Goal: Information Seeking & Learning: Check status

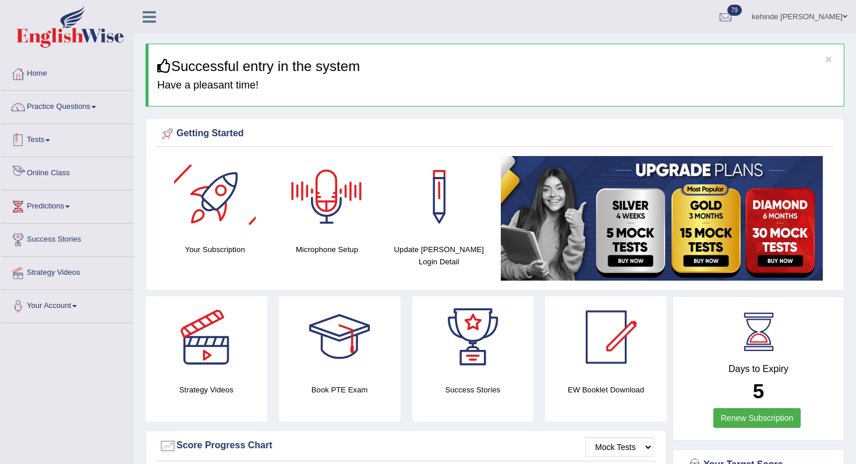
click at [45, 144] on link "Tests" at bounding box center [67, 138] width 133 height 29
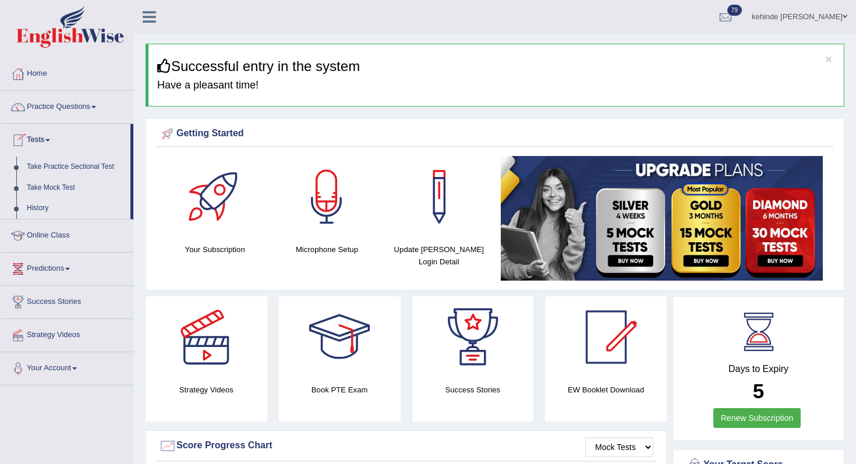
click at [41, 210] on link "History" at bounding box center [76, 208] width 109 height 21
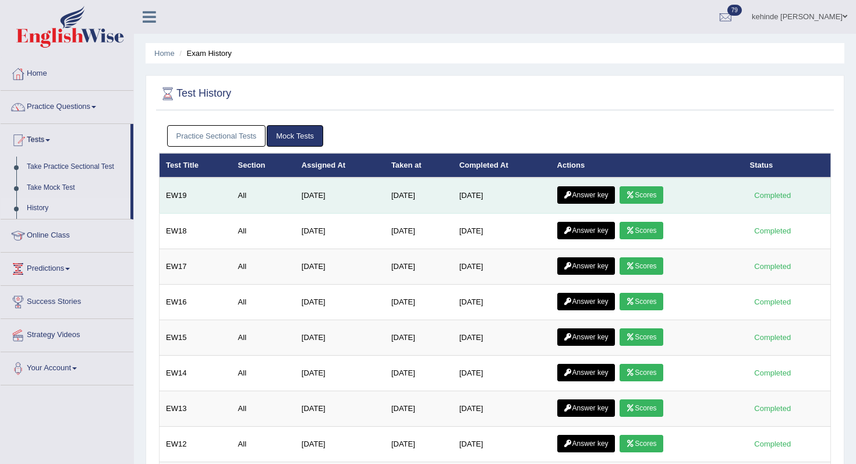
click at [651, 196] on link "Scores" at bounding box center [641, 194] width 43 height 17
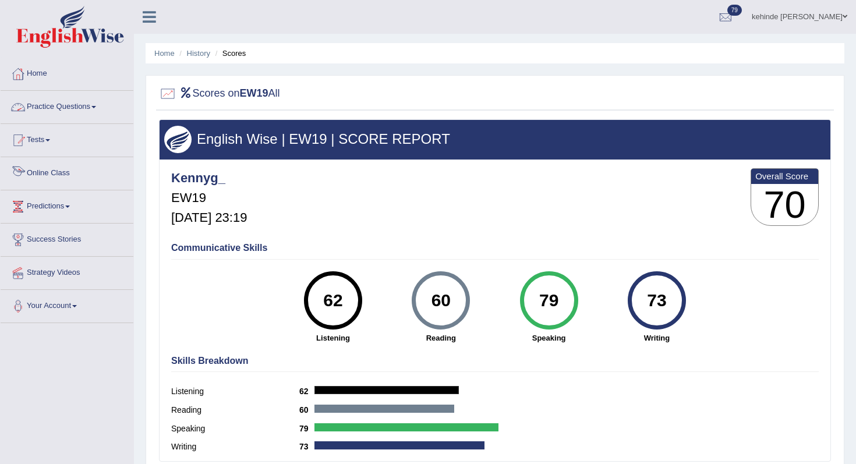
click at [48, 171] on link "Online Class" at bounding box center [67, 171] width 133 height 29
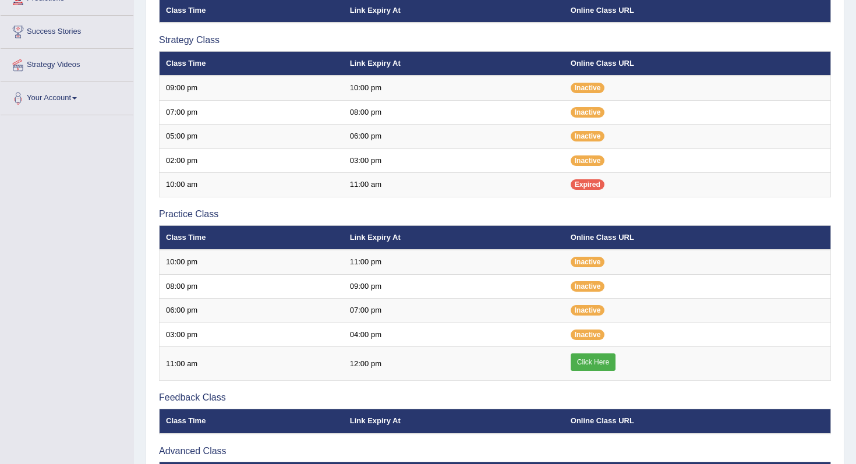
scroll to position [210, 0]
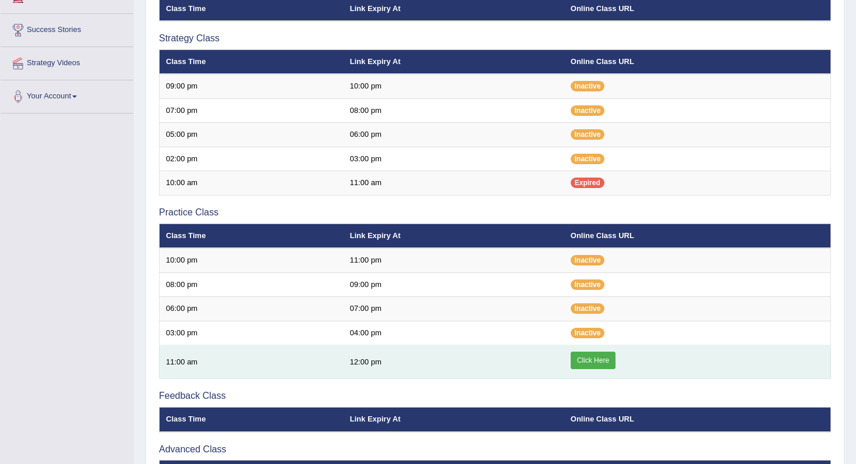
click at [588, 359] on link "Click Here" at bounding box center [593, 360] width 45 height 17
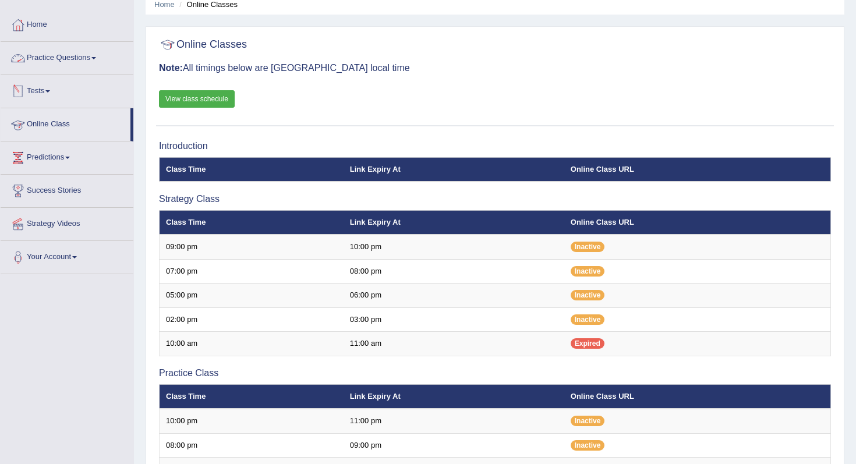
scroll to position [47, 0]
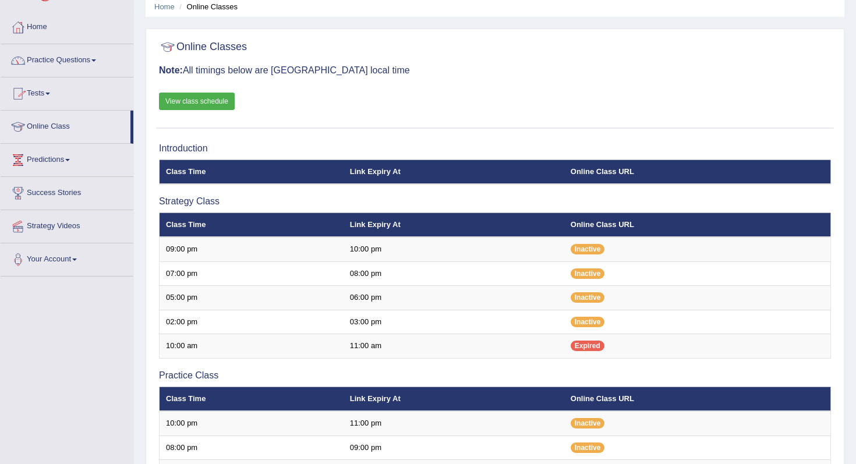
click at [179, 104] on link "View class schedule" at bounding box center [197, 101] width 76 height 17
click at [48, 93] on link "Tests" at bounding box center [67, 91] width 133 height 29
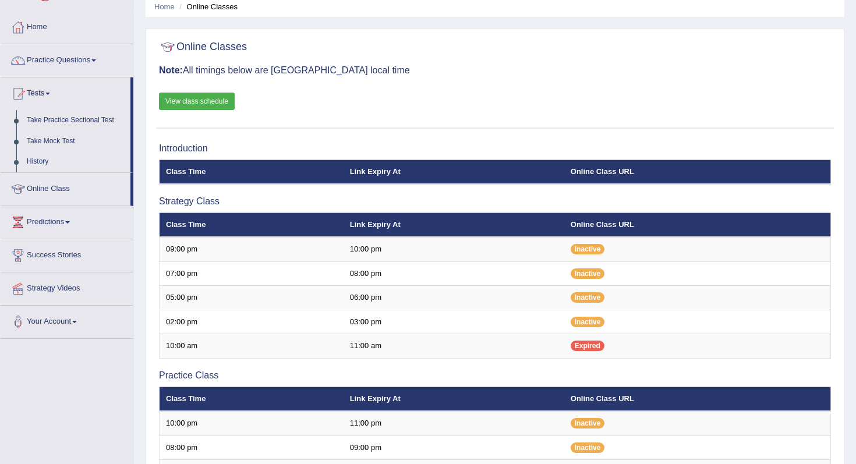
click at [37, 158] on link "History" at bounding box center [76, 161] width 109 height 21
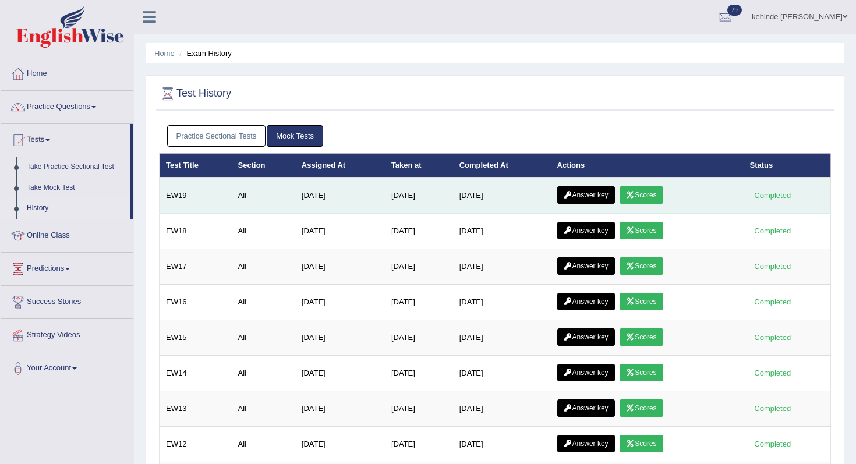
click at [587, 197] on link "Answer key" at bounding box center [586, 194] width 58 height 17
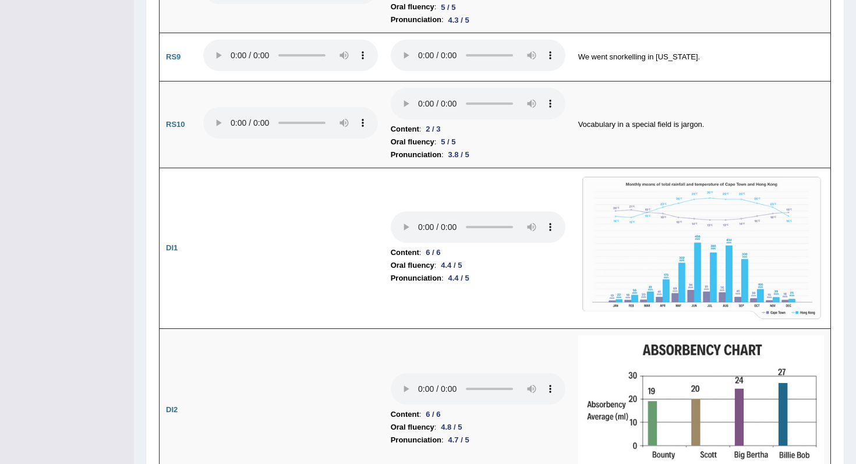
scroll to position [1444, 0]
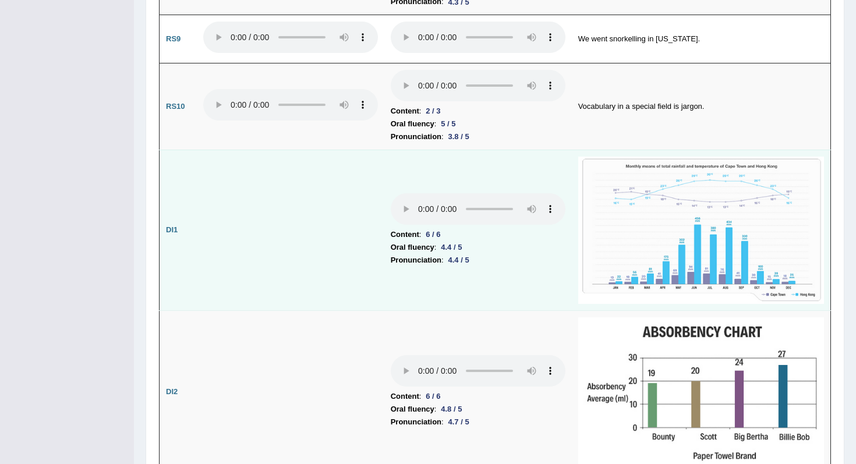
click at [721, 210] on img at bounding box center [701, 230] width 246 height 147
click at [720, 228] on img at bounding box center [701, 230] width 246 height 147
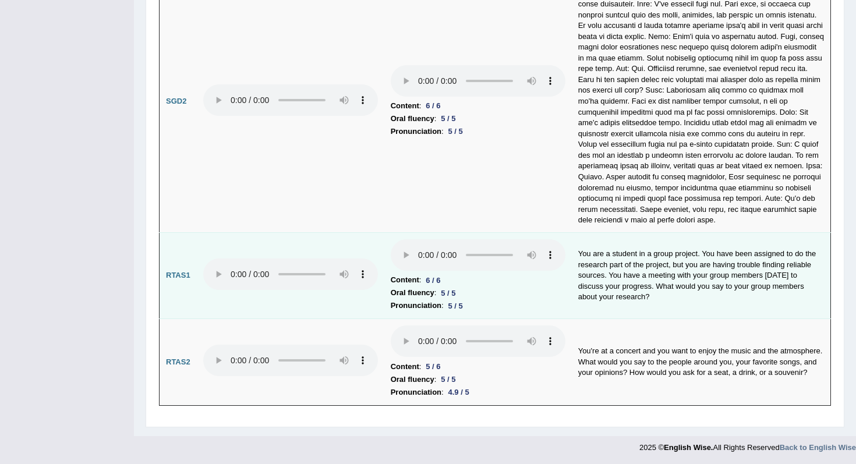
scroll to position [3495, 0]
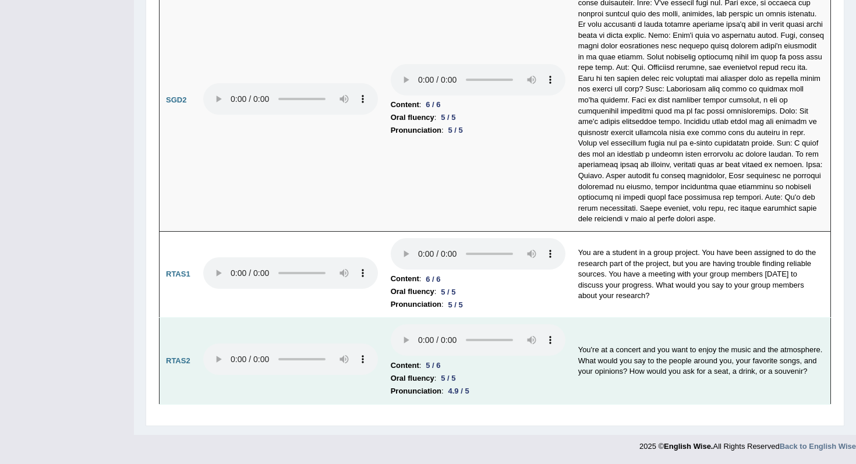
click at [499, 378] on li "Oral fluency : 5 / 5" at bounding box center [478, 378] width 175 height 13
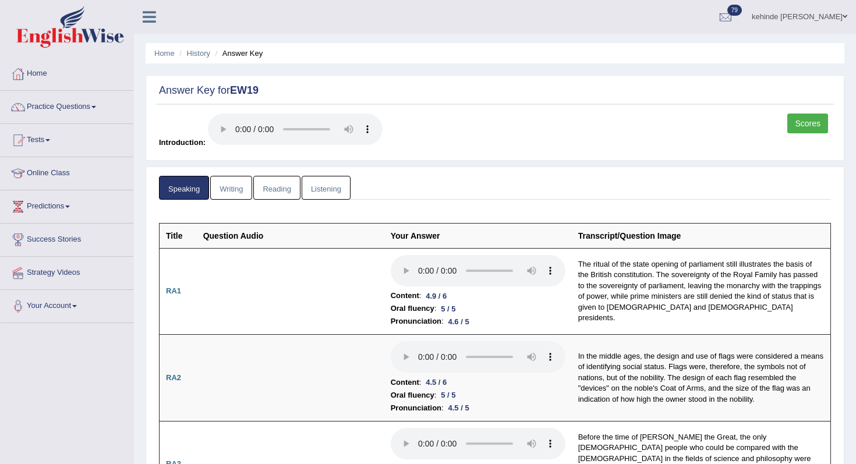
scroll to position [0, 0]
click at [229, 189] on link "Writing" at bounding box center [231, 188] width 42 height 24
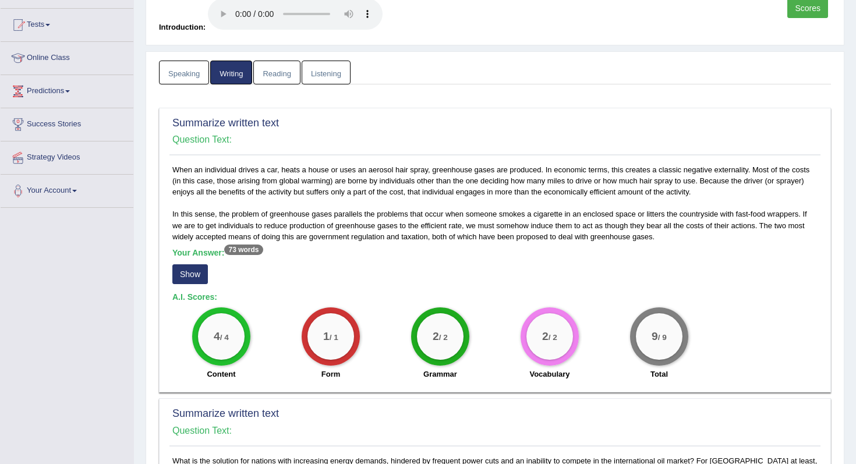
scroll to position [116, 0]
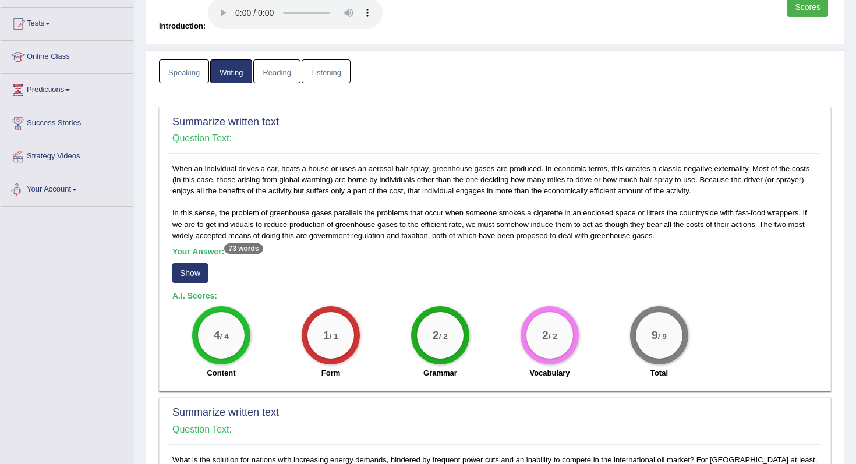
click at [190, 276] on button "Show" at bounding box center [190, 273] width 36 height 20
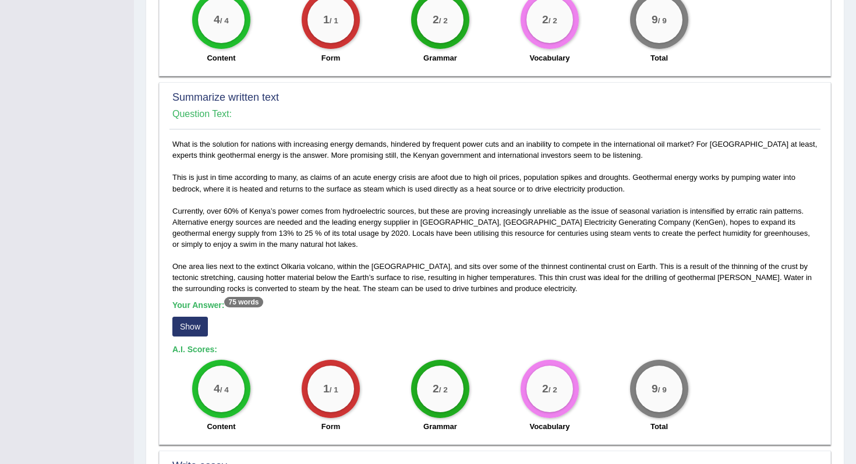
scroll to position [466, 0]
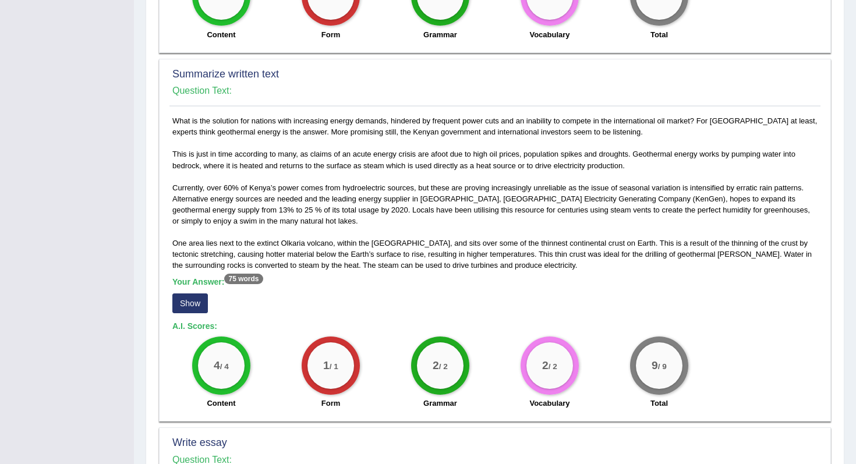
click at [190, 305] on button "Show" at bounding box center [190, 303] width 36 height 20
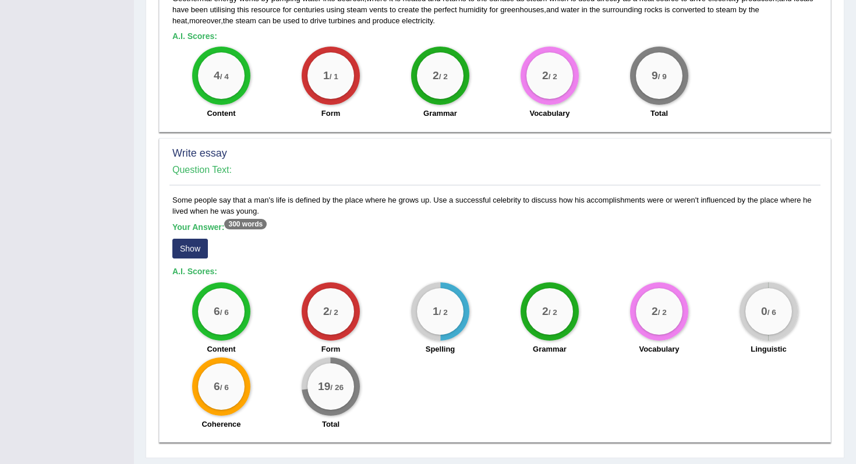
scroll to position [769, 0]
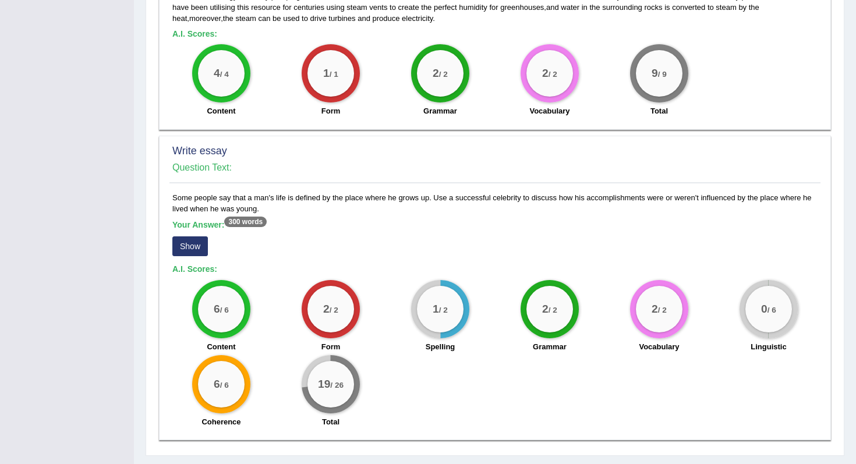
click at [194, 247] on button "Show" at bounding box center [190, 246] width 36 height 20
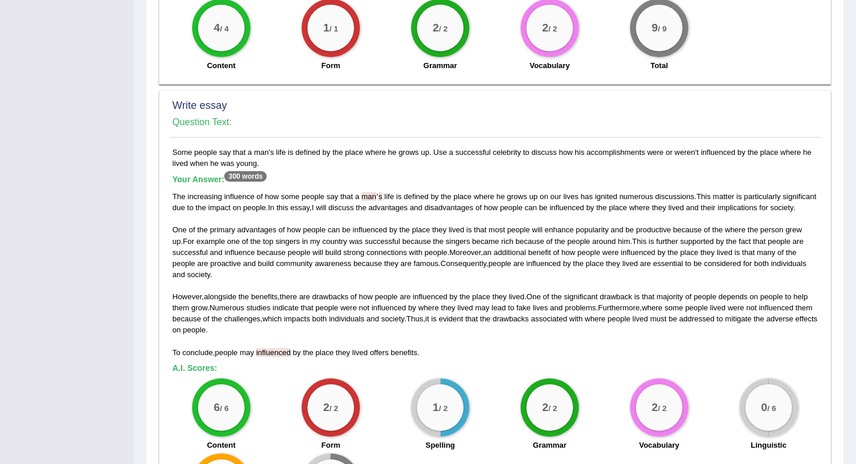
scroll to position [815, 0]
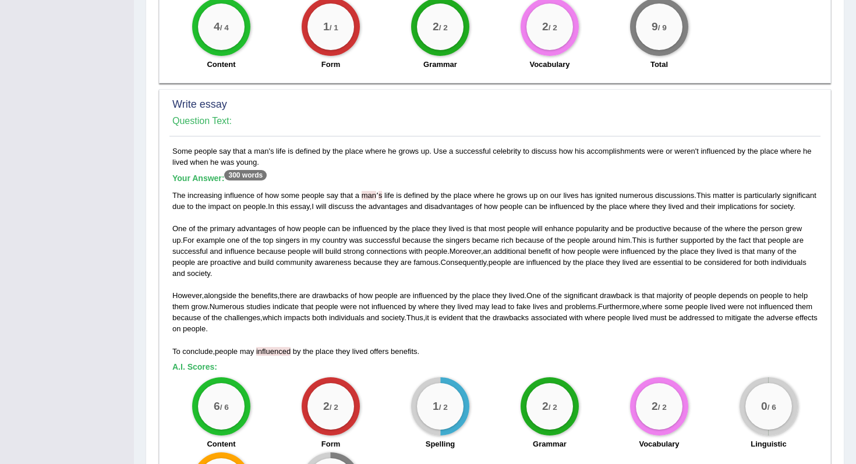
click at [373, 197] on span "man" at bounding box center [369, 195] width 15 height 9
click at [804, 371] on h5 "A.I. Scores:" at bounding box center [494, 367] width 645 height 9
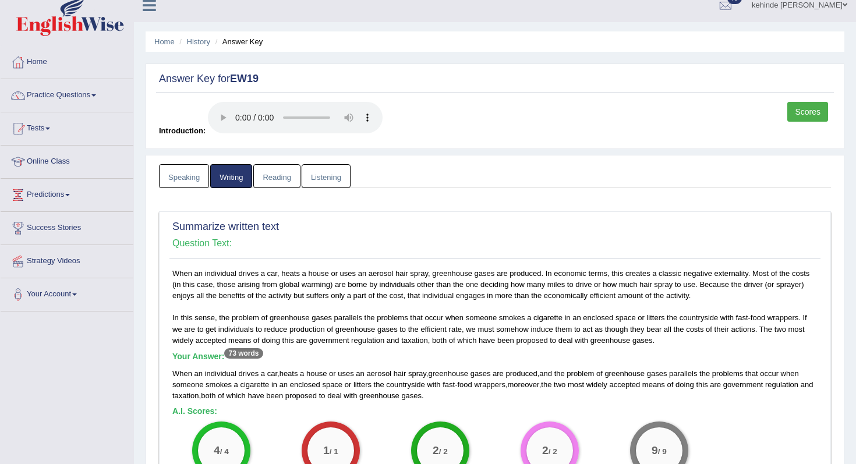
scroll to position [0, 0]
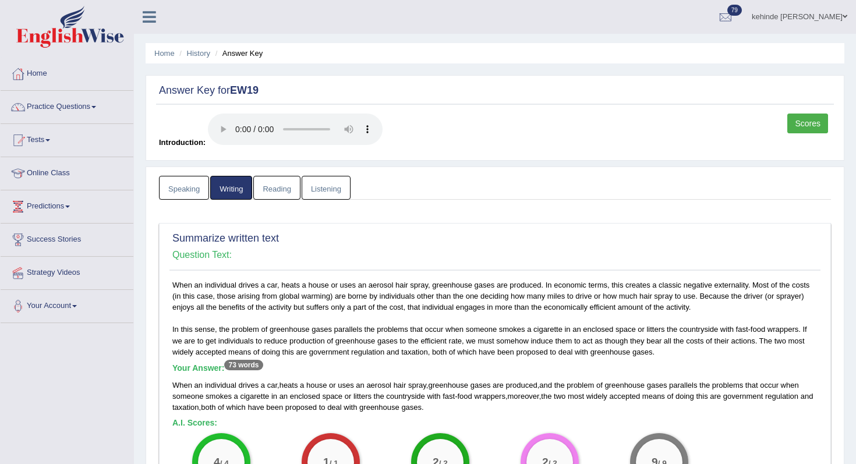
click at [281, 194] on link "Reading" at bounding box center [276, 188] width 47 height 24
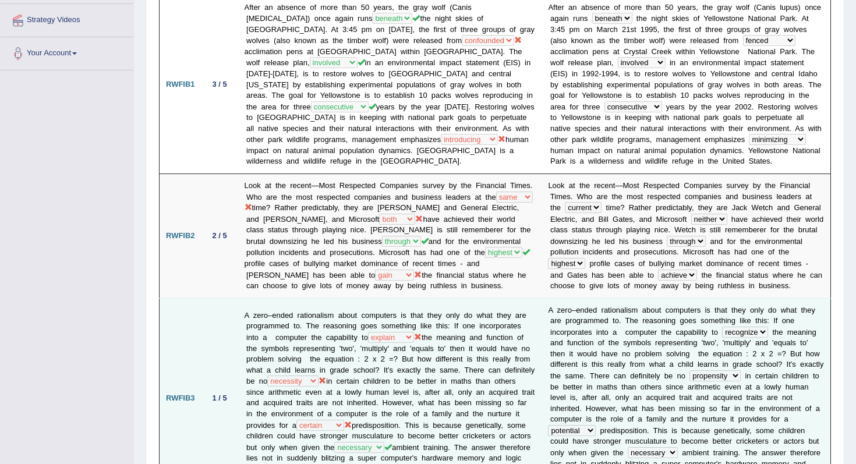
scroll to position [256, 0]
